Goal: Navigation & Orientation: Find specific page/section

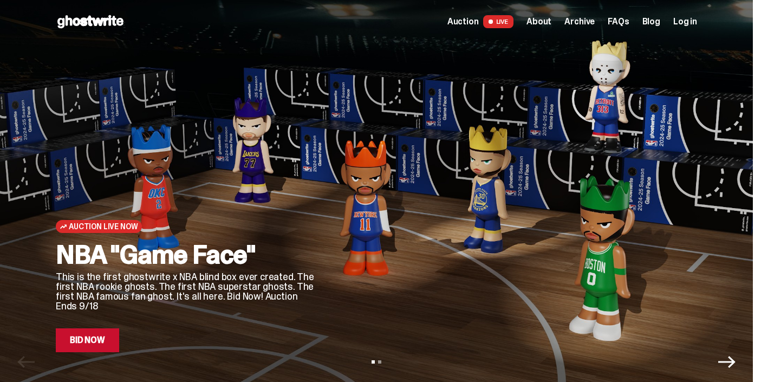
click at [550, 21] on span "About" at bounding box center [538, 21] width 25 height 9
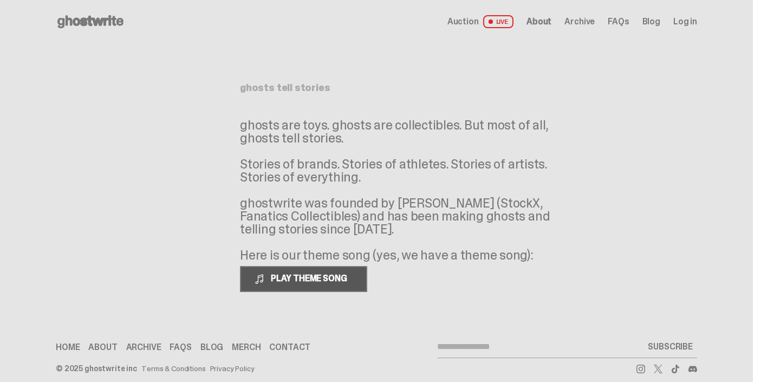
click at [348, 278] on span "PLAY THEME SONG" at bounding box center [309, 277] width 87 height 11
click at [244, 345] on link "Merch" at bounding box center [246, 347] width 29 height 9
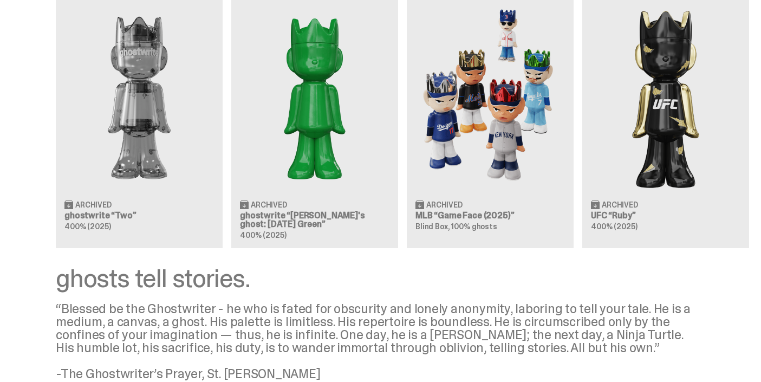
scroll to position [1401, 0]
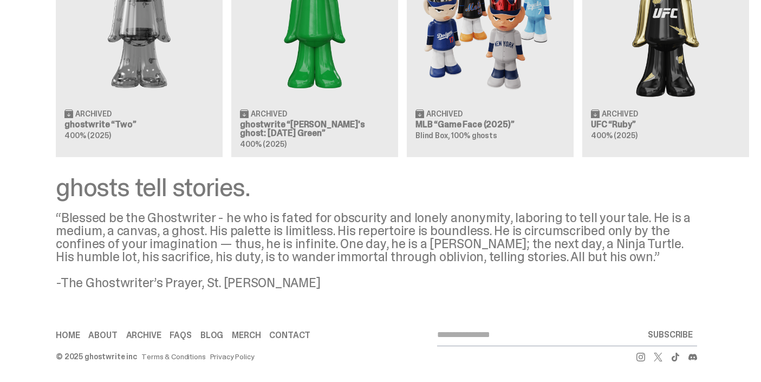
click at [144, 332] on link "Archive" at bounding box center [143, 335] width 35 height 9
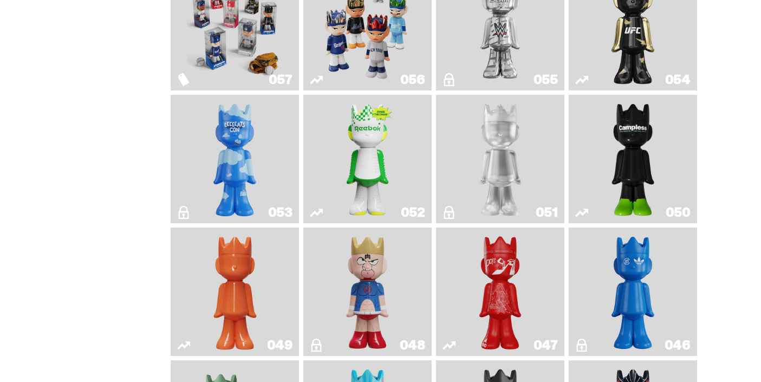
scroll to position [290, 0]
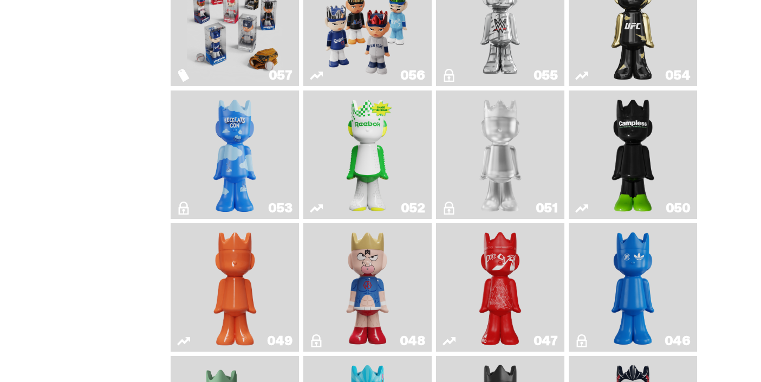
click at [337, 298] on link "048" at bounding box center [367, 287] width 115 height 120
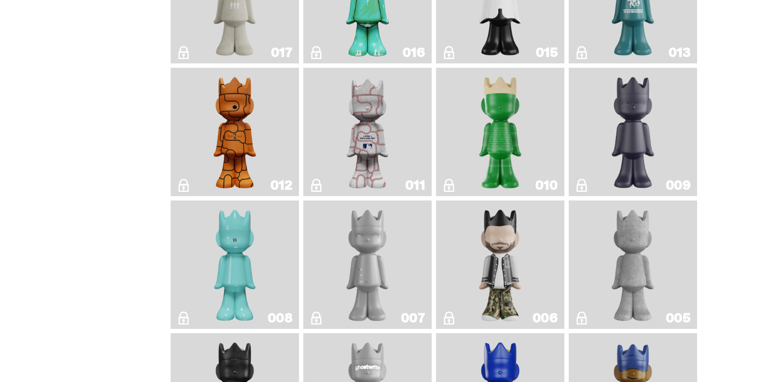
scroll to position [1815, 0]
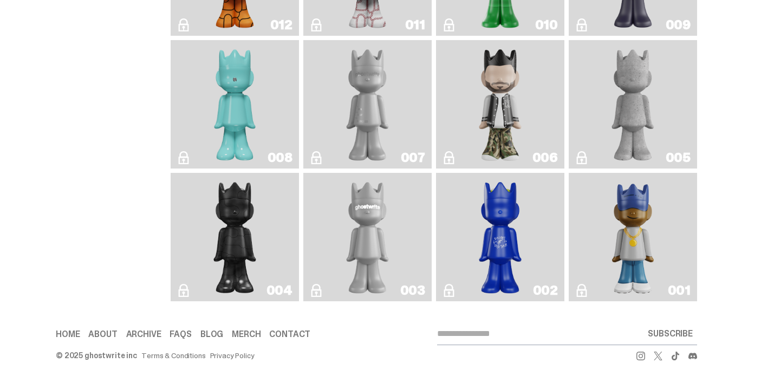
click at [499, 232] on img "Rocky's Matcha" at bounding box center [499, 237] width 51 height 120
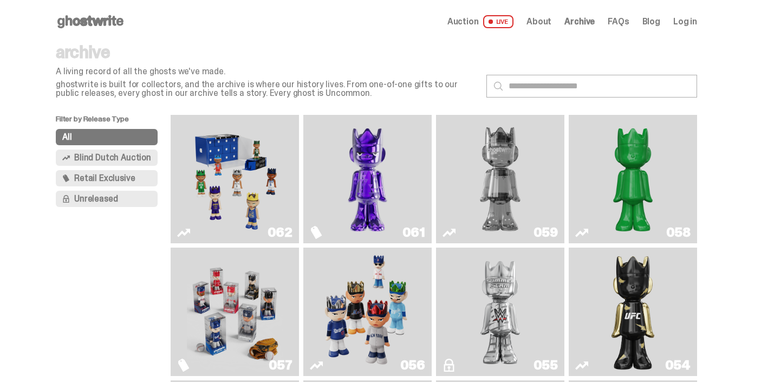
click at [142, 180] on button "Retail Exclusive" at bounding box center [107, 178] width 102 height 16
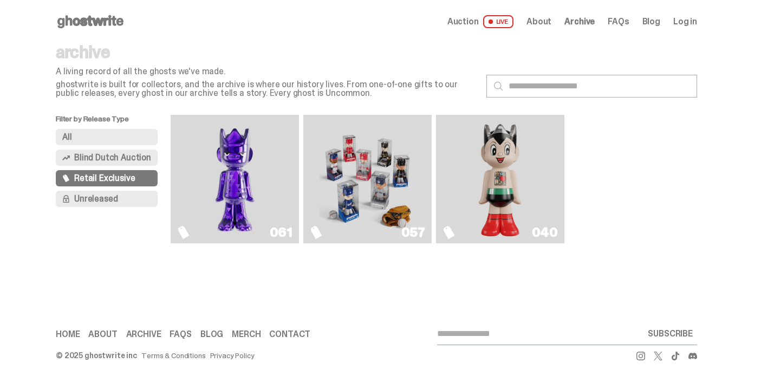
click at [500, 159] on img "Astro Boy (Heart)" at bounding box center [499, 179] width 51 height 120
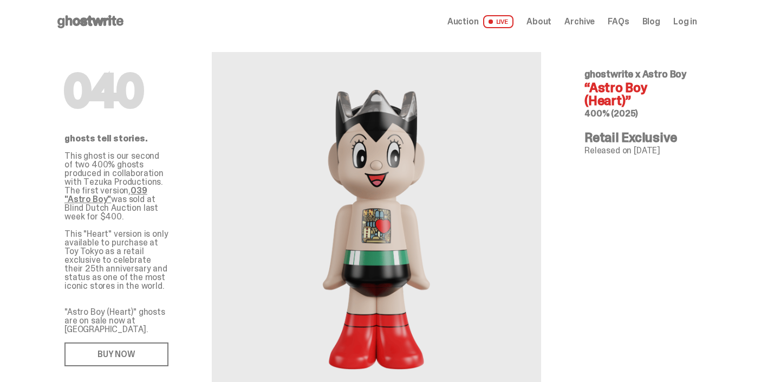
click at [471, 22] on span "Auction" at bounding box center [462, 21] width 31 height 9
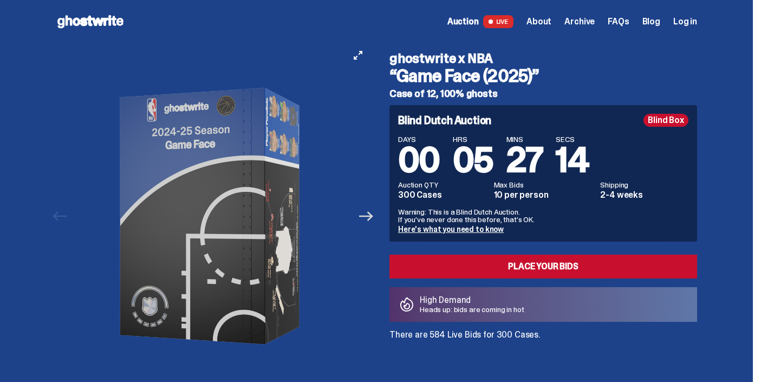
click at [370, 217] on icon "Next" at bounding box center [366, 216] width 14 height 14
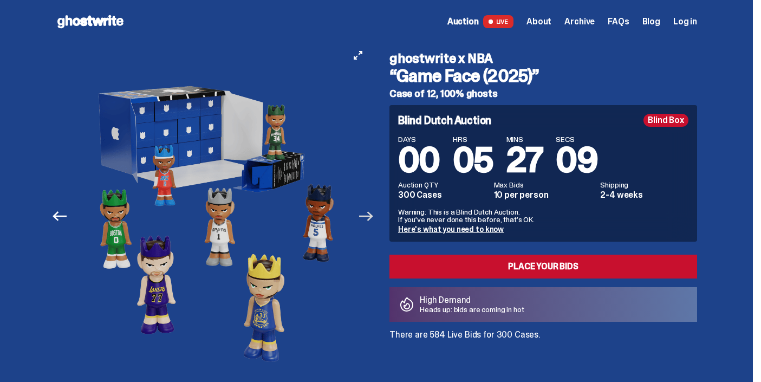
click at [370, 217] on icon "Next" at bounding box center [366, 216] width 14 height 14
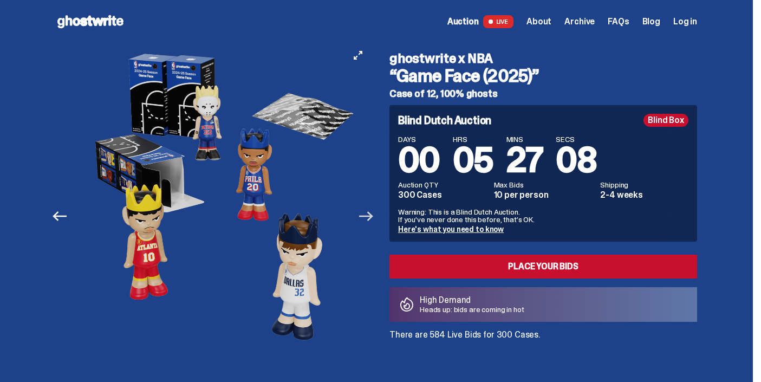
click at [370, 217] on icon "Next" at bounding box center [366, 216] width 14 height 14
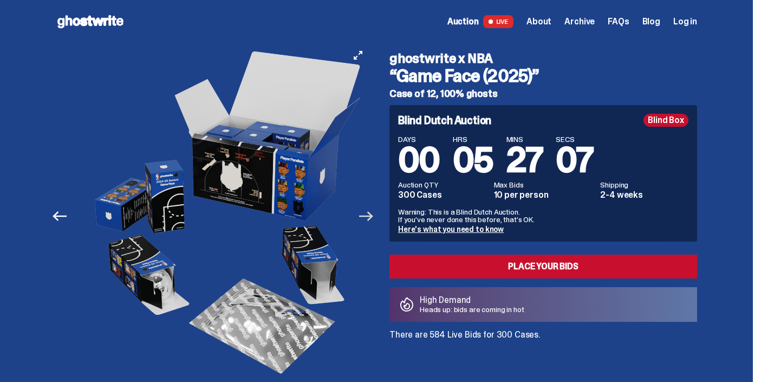
click at [370, 217] on icon "Next" at bounding box center [366, 216] width 14 height 14
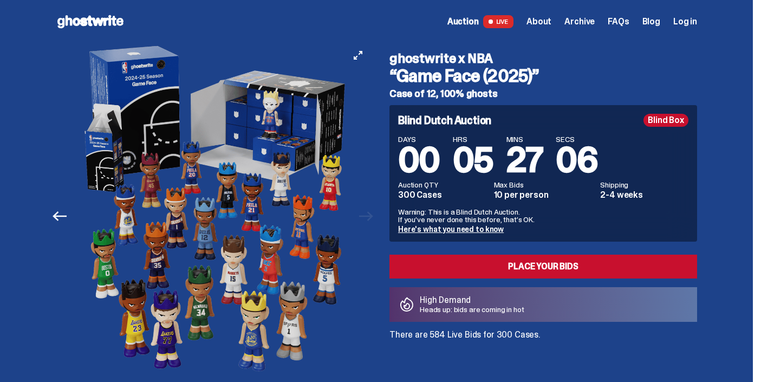
click at [370, 217] on div at bounding box center [217, 215] width 314 height 345
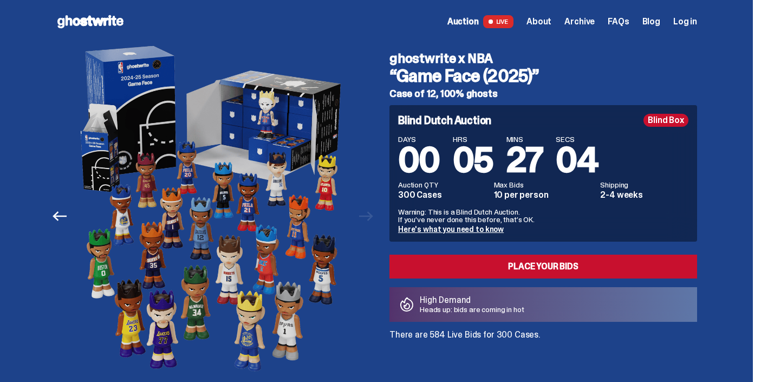
click at [546, 18] on span "About" at bounding box center [538, 21] width 25 height 9
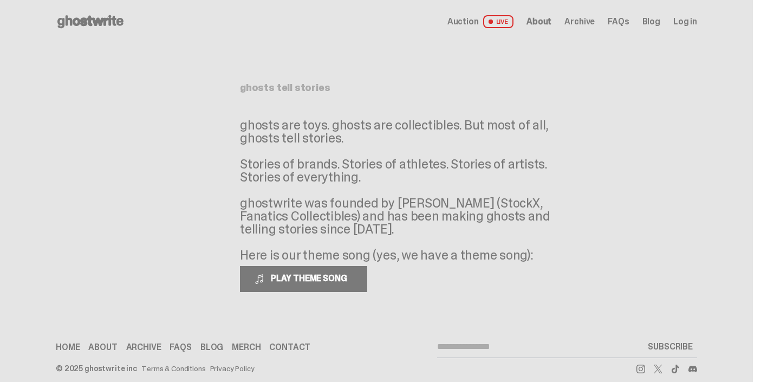
click at [550, 20] on span "About" at bounding box center [538, 21] width 25 height 9
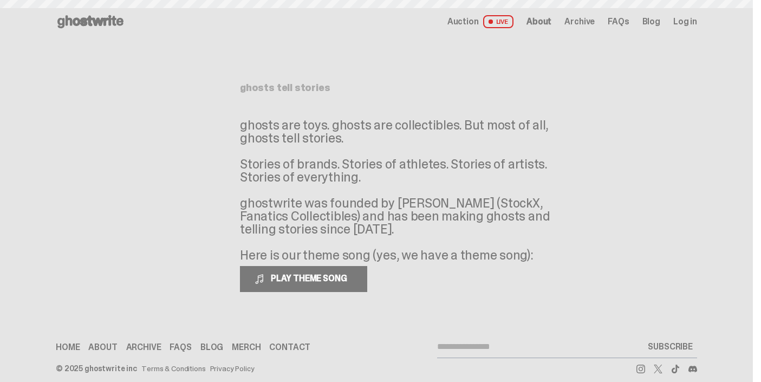
click at [592, 20] on span "Archive" at bounding box center [579, 21] width 30 height 9
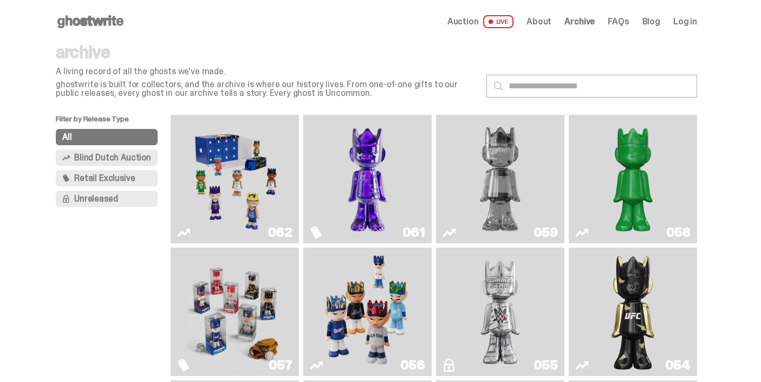
click at [579, 26] on span "Archive" at bounding box center [579, 21] width 30 height 9
